Goal: Book appointment/travel/reservation

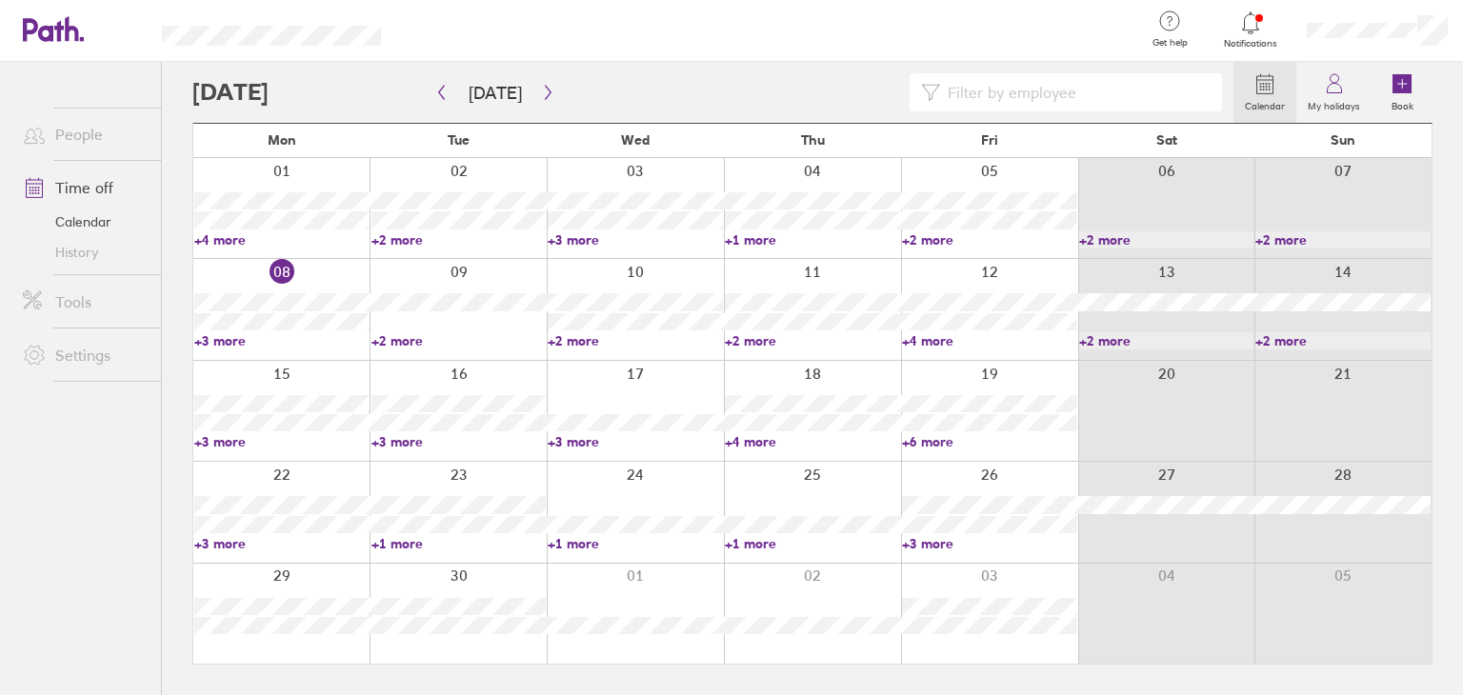
click at [231, 345] on link "+3 more" at bounding box center [281, 340] width 175 height 17
click at [236, 341] on link "+3 more" at bounding box center [281, 340] width 175 height 17
click at [564, 440] on link "+3 more" at bounding box center [635, 441] width 175 height 17
click at [98, 589] on ul "People Time off Calendar History Tools Settings" at bounding box center [80, 347] width 161 height 571
click at [594, 552] on div at bounding box center [635, 512] width 177 height 100
